Goal: Task Accomplishment & Management: Manage account settings

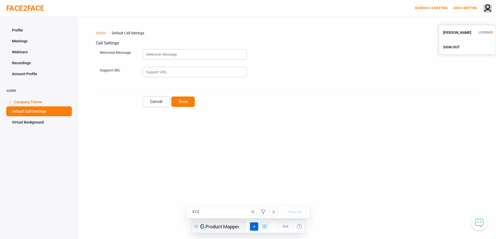
click at [245, 122] on div "Admin > Default Call Settings Call Settings Welcome Message Support URL Cancel …" at bounding box center [287, 136] width 418 height 239
click at [284, 224] on span "Exit" at bounding box center [285, 226] width 8 height 4
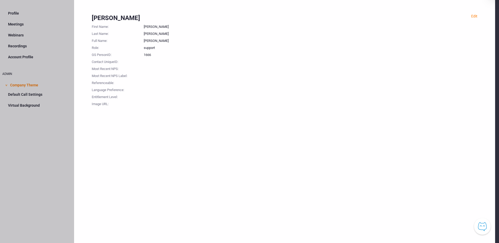
click at [486, 8] on div "Edit [PERSON_NAME] First Name : [PERSON_NAME] Last Name : [PERSON_NAME] Full Na…" at bounding box center [284, 121] width 421 height 243
click at [473, 16] on link "Edit" at bounding box center [475, 16] width 6 height 4
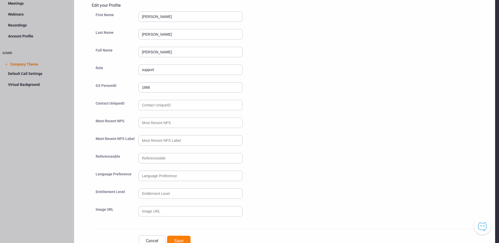
scroll to position [36, 4]
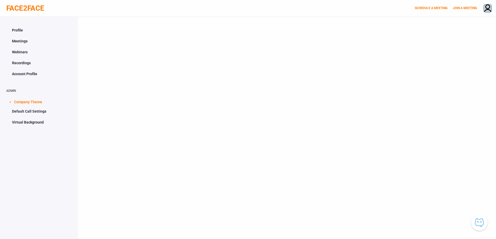
click at [487, 9] on img at bounding box center [487, 8] width 8 height 9
click at [454, 49] on div "SIGN OUT" at bounding box center [467, 47] width 57 height 10
